Goal: Task Accomplishment & Management: Complete application form

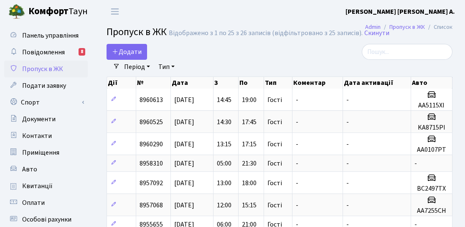
select select "25"
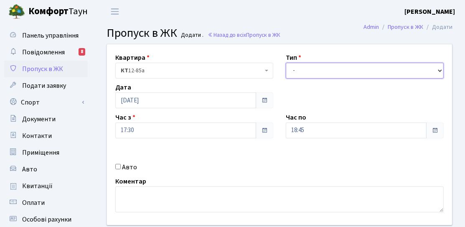
drag, startPoint x: 356, startPoint y: 67, endPoint x: 358, endPoint y: 78, distance: 10.5
click at [356, 67] on select "- Доставка Таксі Гості Сервіс" at bounding box center [365, 71] width 158 height 16
select select "3"
click at [286, 63] on select "- Доставка Таксі Гості Сервіс" at bounding box center [365, 71] width 158 height 16
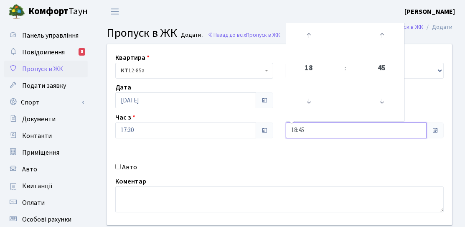
click at [318, 133] on input "18:45" at bounding box center [356, 130] width 141 height 16
click at [312, 95] on icon at bounding box center [308, 101] width 23 height 23
click at [304, 35] on icon at bounding box center [308, 35] width 23 height 23
click at [304, 34] on icon at bounding box center [308, 35] width 23 height 23
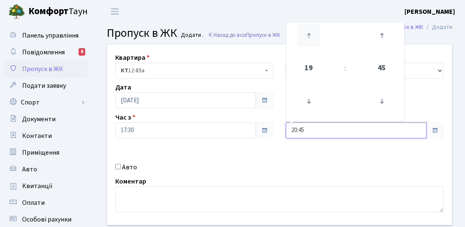
click at [304, 34] on icon at bounding box center [308, 35] width 23 height 23
click at [389, 106] on icon at bounding box center [381, 101] width 23 height 23
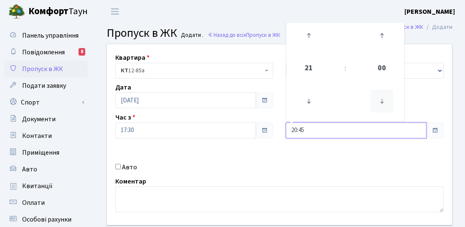
click at [389, 106] on icon at bounding box center [381, 101] width 23 height 23
click at [373, 33] on icon at bounding box center [381, 35] width 23 height 23
click at [387, 40] on icon at bounding box center [381, 35] width 23 height 23
type input "21:00"
click at [305, 159] on div "Квартира <b>КТ</b>&nbsp;&nbsp;&nbsp;&nbsp;12-85а КТ 12-85а Тип - Доставка Таксі…" at bounding box center [279, 134] width 357 height 180
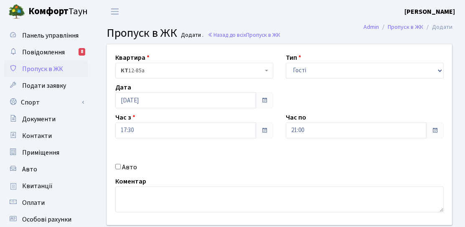
click at [127, 166] on label "Авто" at bounding box center [129, 167] width 15 height 10
click at [121, 166] on input "Авто" at bounding box center [117, 166] width 5 height 5
checkbox input "true"
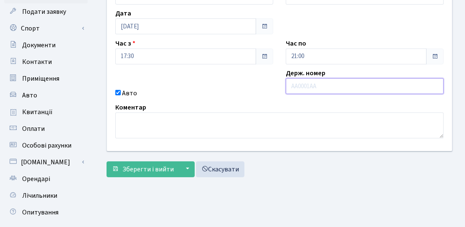
scroll to position [125, 0]
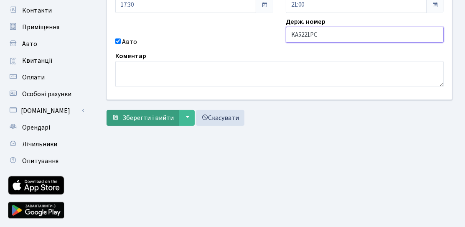
type input "KA5221PC"
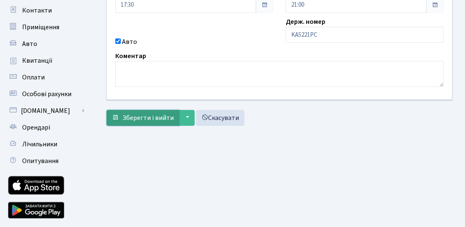
click at [163, 120] on span "Зберегти і вийти" at bounding box center [147, 117] width 51 height 9
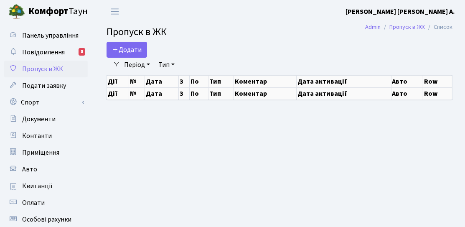
select select "25"
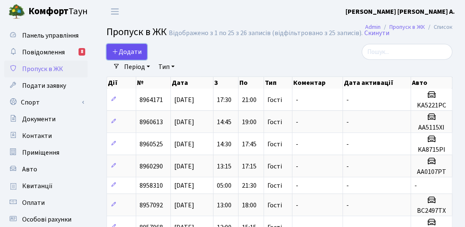
click at [119, 51] on span "Додати" at bounding box center [127, 51] width 30 height 9
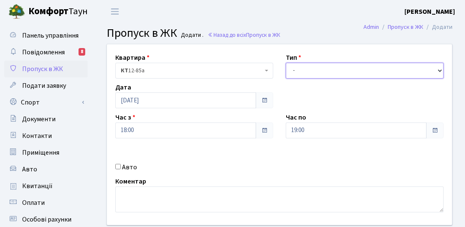
click at [339, 77] on select "- Доставка Таксі Гості Сервіс" at bounding box center [365, 71] width 158 height 16
select select "3"
click at [286, 63] on select "- Доставка Таксі Гості Сервіс" at bounding box center [365, 71] width 158 height 16
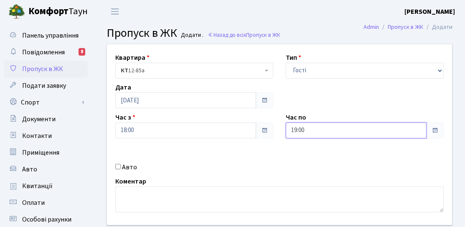
click at [350, 136] on input "19:00" at bounding box center [356, 130] width 141 height 16
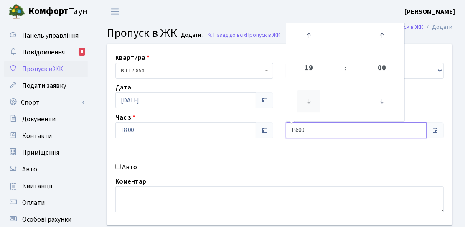
click at [306, 109] on icon at bounding box center [308, 101] width 23 height 23
click at [298, 52] on td at bounding box center [309, 36] width 42 height 36
click at [306, 45] on icon at bounding box center [308, 35] width 23 height 23
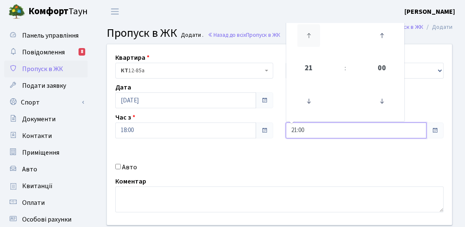
click at [306, 45] on icon at bounding box center [308, 35] width 23 height 23
click at [308, 100] on icon at bounding box center [308, 101] width 23 height 23
type input "21:00"
click at [270, 156] on div "Квартира <b>КТ</b>&nbsp;&nbsp;&nbsp;&nbsp;12-85а КТ 12-85а Тип - Доставка Таксі…" at bounding box center [279, 134] width 357 height 180
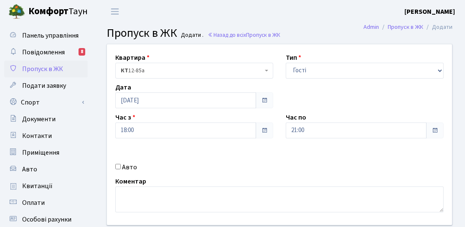
click at [149, 165] on div "Авто" at bounding box center [194, 167] width 170 height 10
click at [122, 167] on label "Авто" at bounding box center [129, 167] width 15 height 10
click at [121, 167] on input "Авто" at bounding box center [117, 166] width 5 height 5
checkbox input "true"
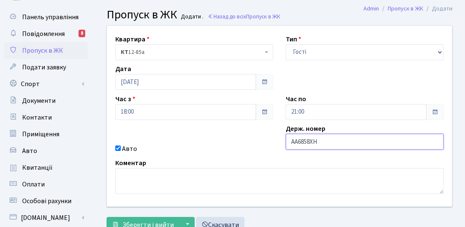
scroll to position [149, 0]
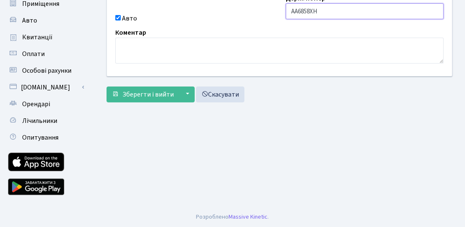
type input "AA6858XH"
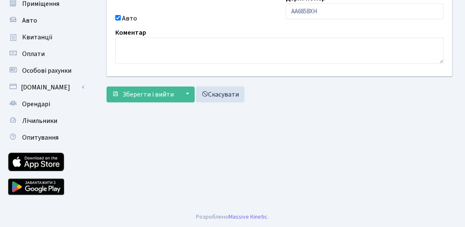
click at [161, 103] on div "Квартира <b>КТ</b>&nbsp;&nbsp;&nbsp;&nbsp;12-85а КТ 12-85а Тип - Доставка Таксі…" at bounding box center [279, 0] width 358 height 211
click at [150, 96] on span "Зберегти і вийти" at bounding box center [147, 94] width 51 height 9
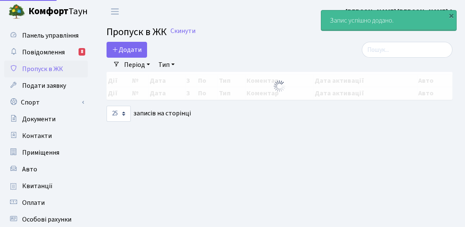
select select "25"
